Goal: Task Accomplishment & Management: Manage account settings

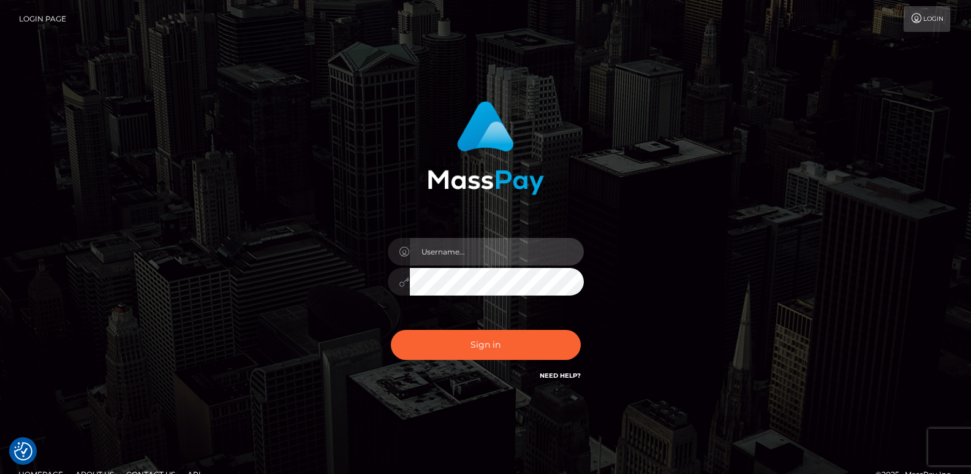
type input "[DOMAIN_NAME]"
click at [475, 363] on div "Sign in Need Help?" at bounding box center [486, 349] width 214 height 55
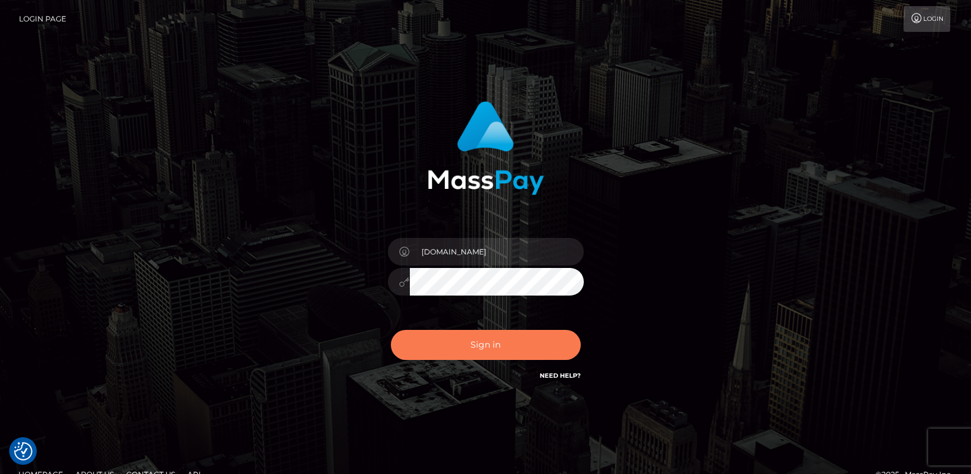
click at [473, 339] on button "Sign in" at bounding box center [486, 345] width 190 height 30
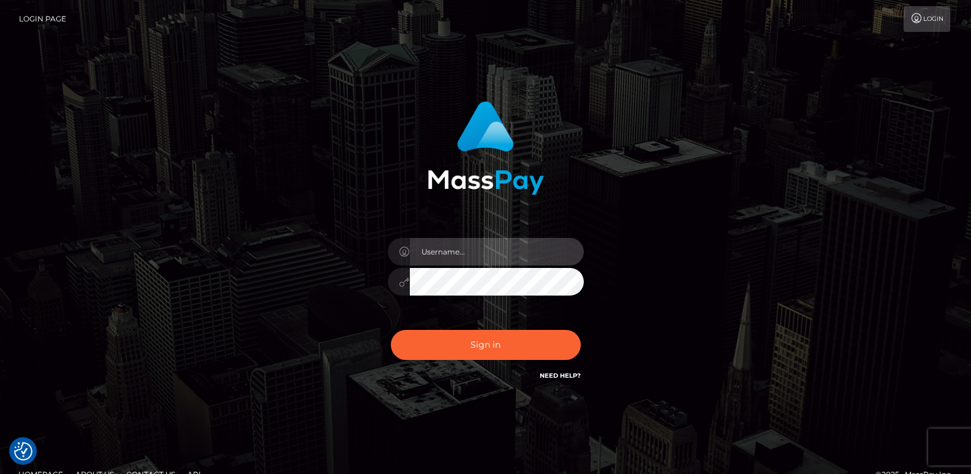
type input "[DOMAIN_NAME]"
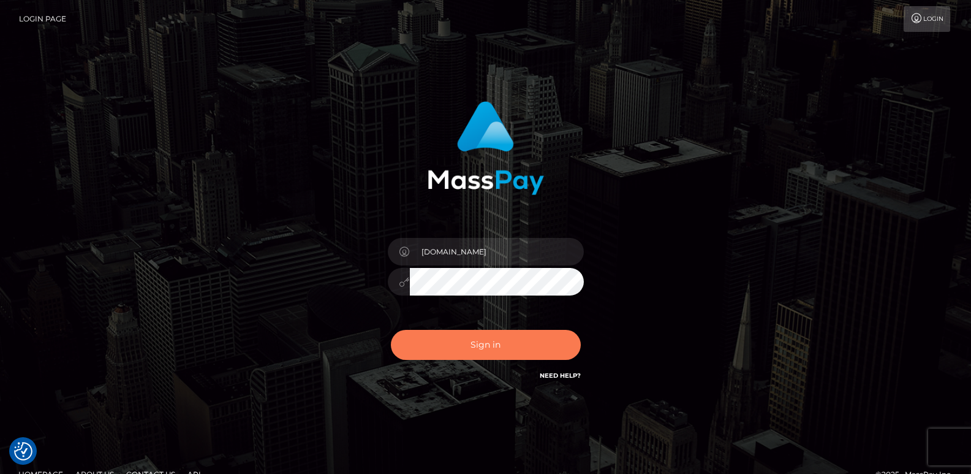
click at [473, 339] on button "Sign in" at bounding box center [486, 345] width 190 height 30
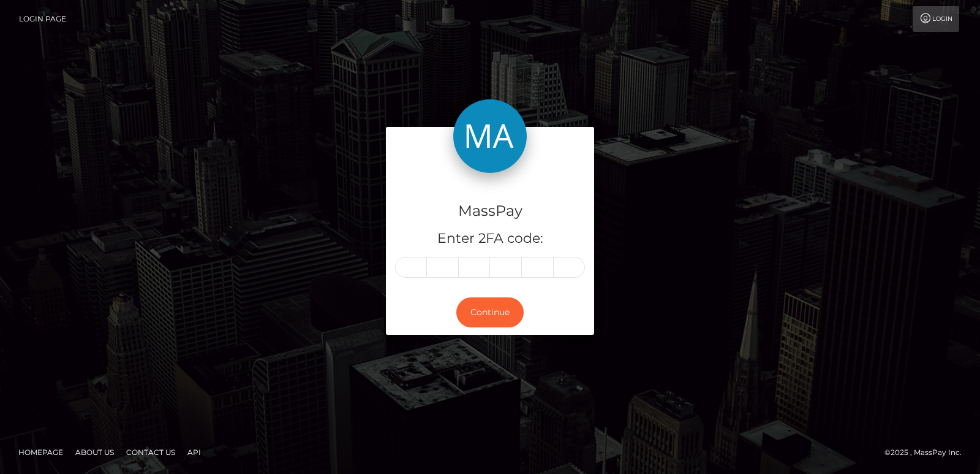
click at [265, 82] on div "MassPay Enter 2FA code: Continue" at bounding box center [490, 237] width 980 height 404
click at [411, 262] on input "text" at bounding box center [411, 267] width 32 height 21
type input "6"
type input "5"
type input "6"
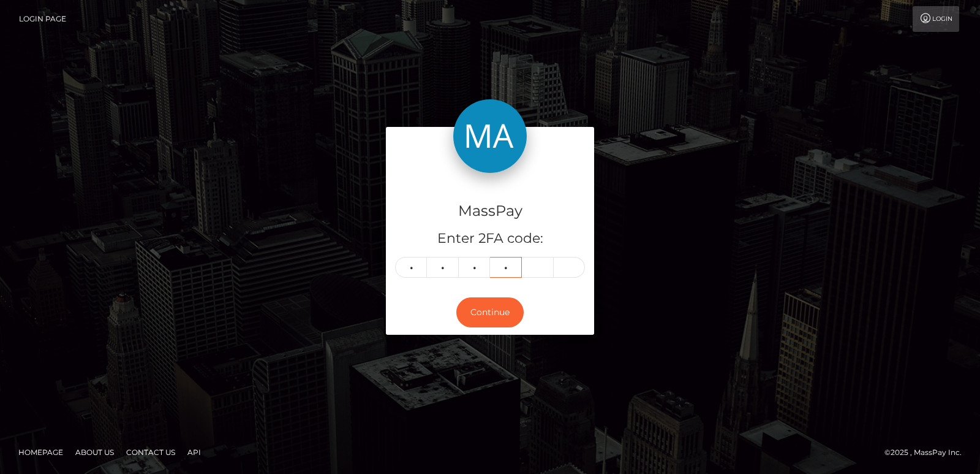
type input "9"
type input "3"
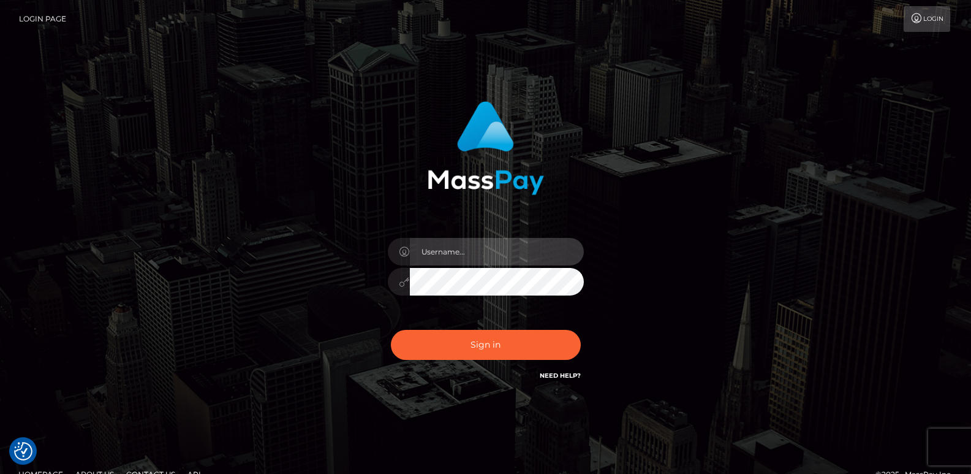
type input "ts2.es"
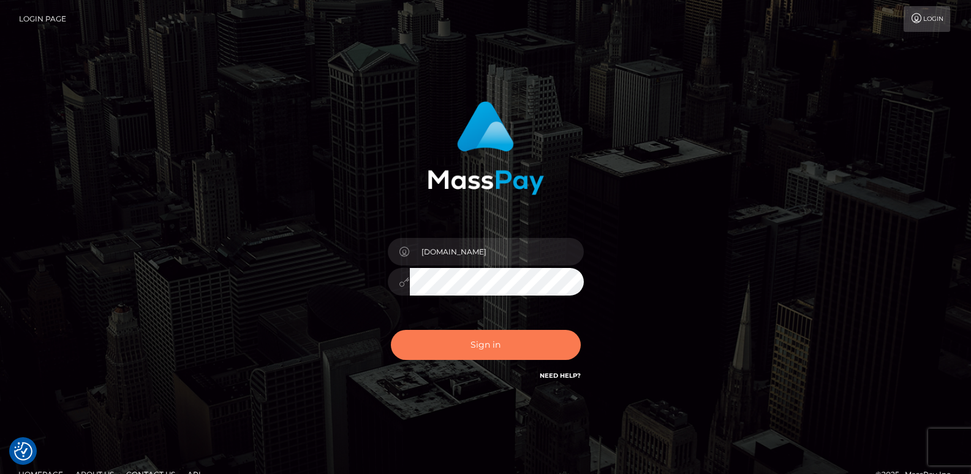
click at [456, 334] on button "Sign in" at bounding box center [486, 345] width 190 height 30
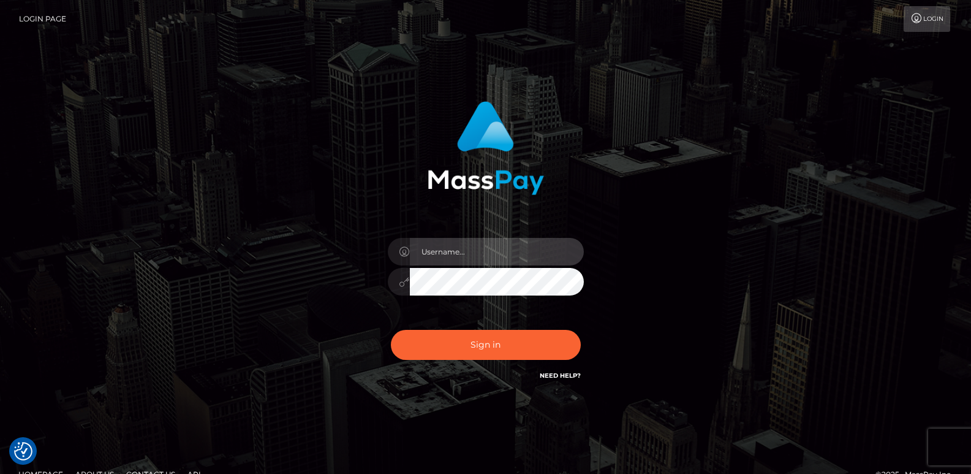
type input "[DOMAIN_NAME]"
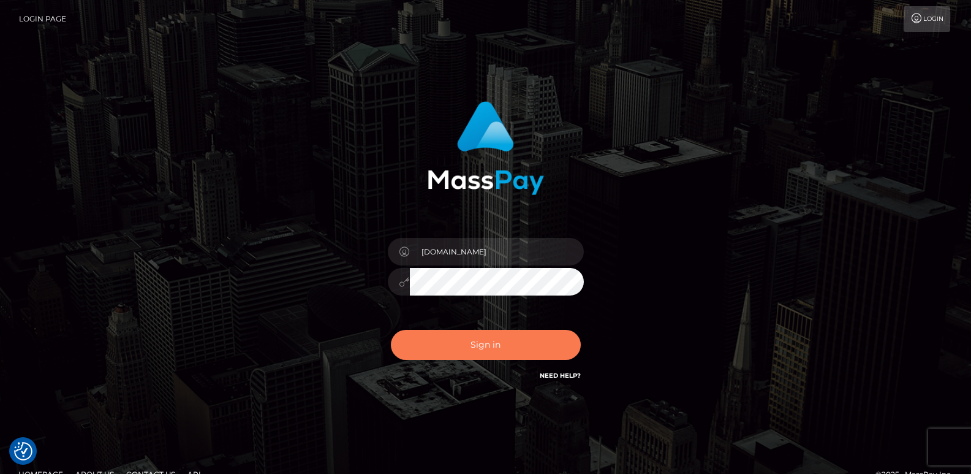
click at [456, 334] on button "Sign in" at bounding box center [486, 345] width 190 height 30
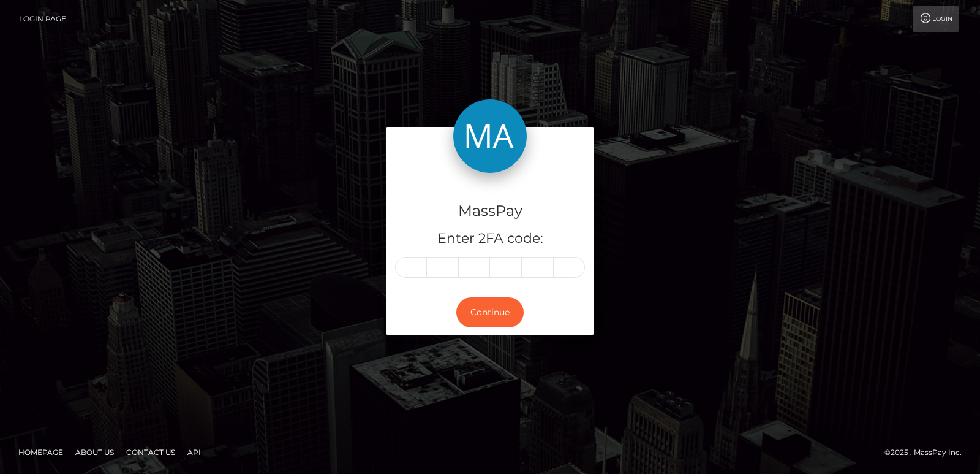
click at [407, 280] on div "MassPay Enter 2FA code:" at bounding box center [490, 232] width 208 height 118
click at [414, 266] on input "text" at bounding box center [411, 267] width 32 height 21
type input "3"
type input "5"
type input "6"
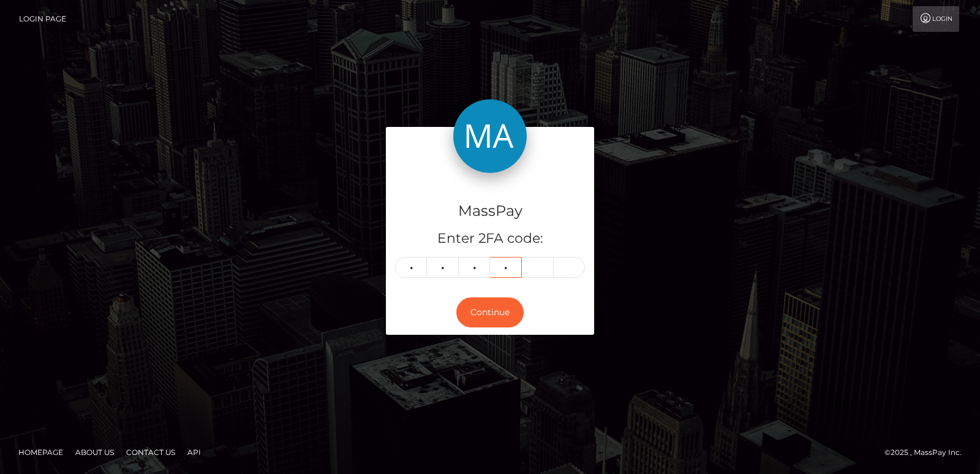
type input "2"
type input "9"
type input "7"
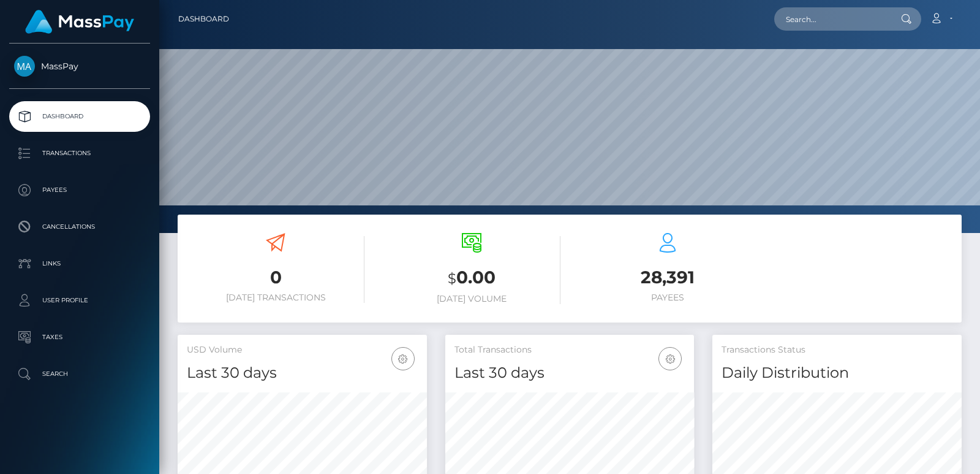
scroll to position [217, 249]
